Goal: Find specific page/section: Find specific page/section

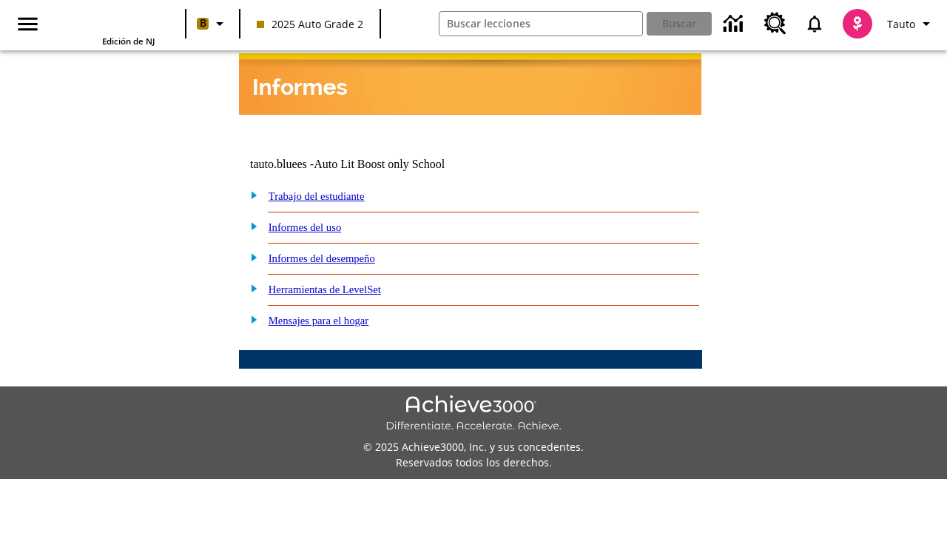
click at [333, 190] on link "Trabajo del estudiante" at bounding box center [317, 196] width 96 height 12
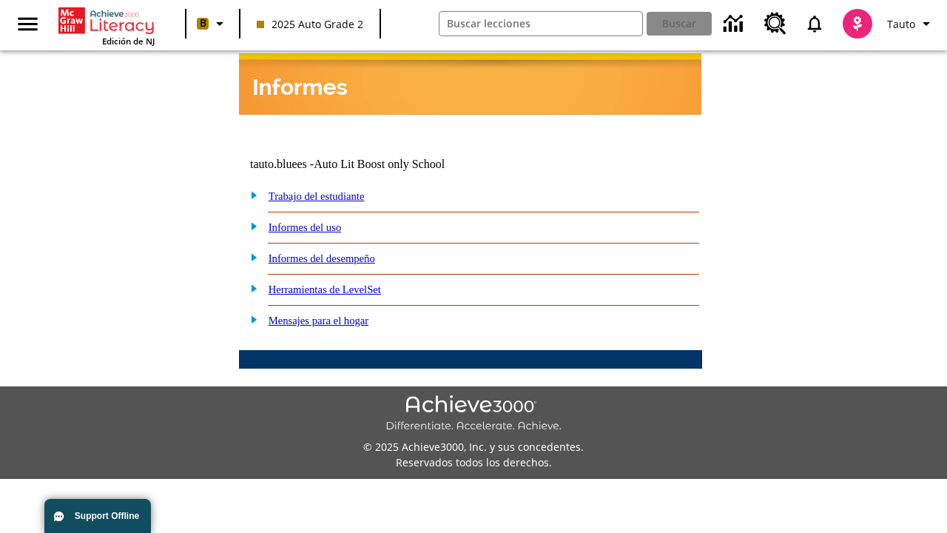
select select "/options/reports/?report_id=24&atype=14&section=2"
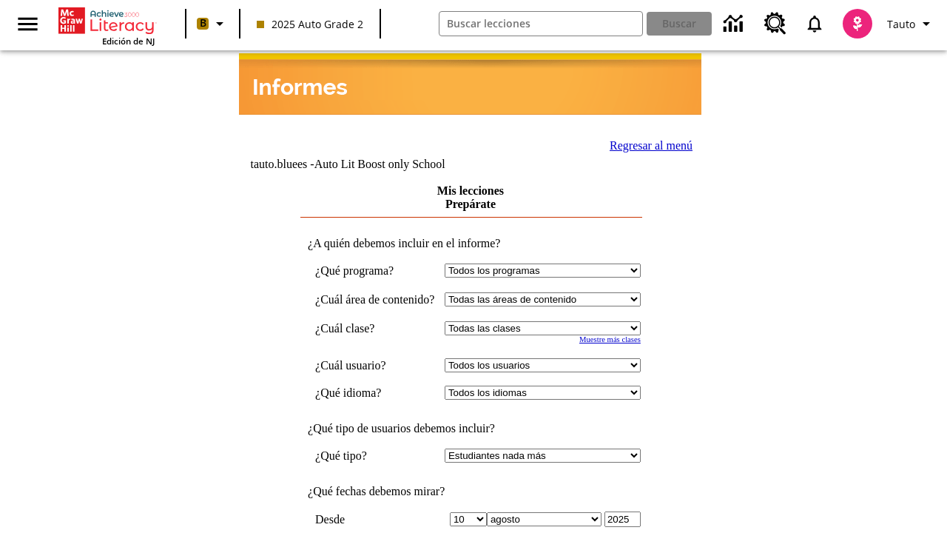
scroll to position [386, 0]
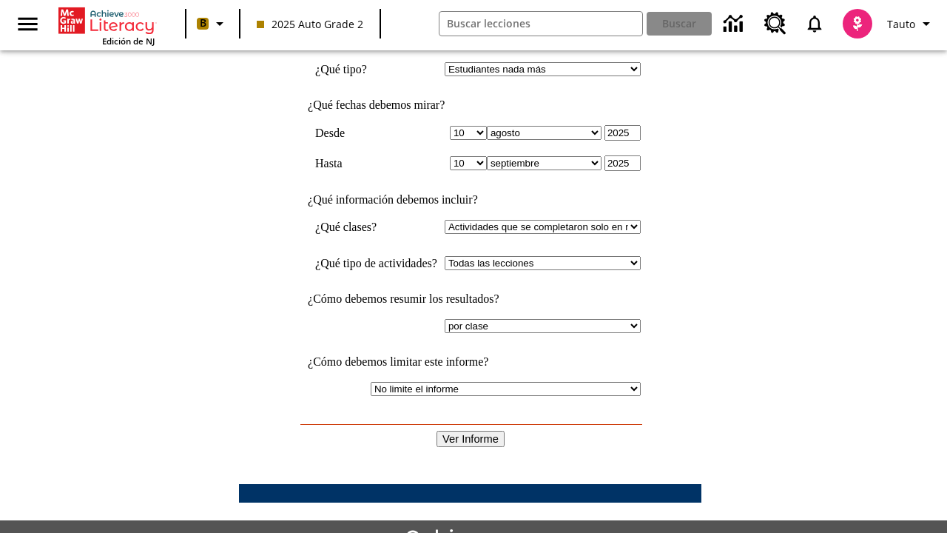
click at [470, 431] on input "Ver Informe" at bounding box center [470, 439] width 68 height 16
